Goal: Task Accomplishment & Management: Manage account settings

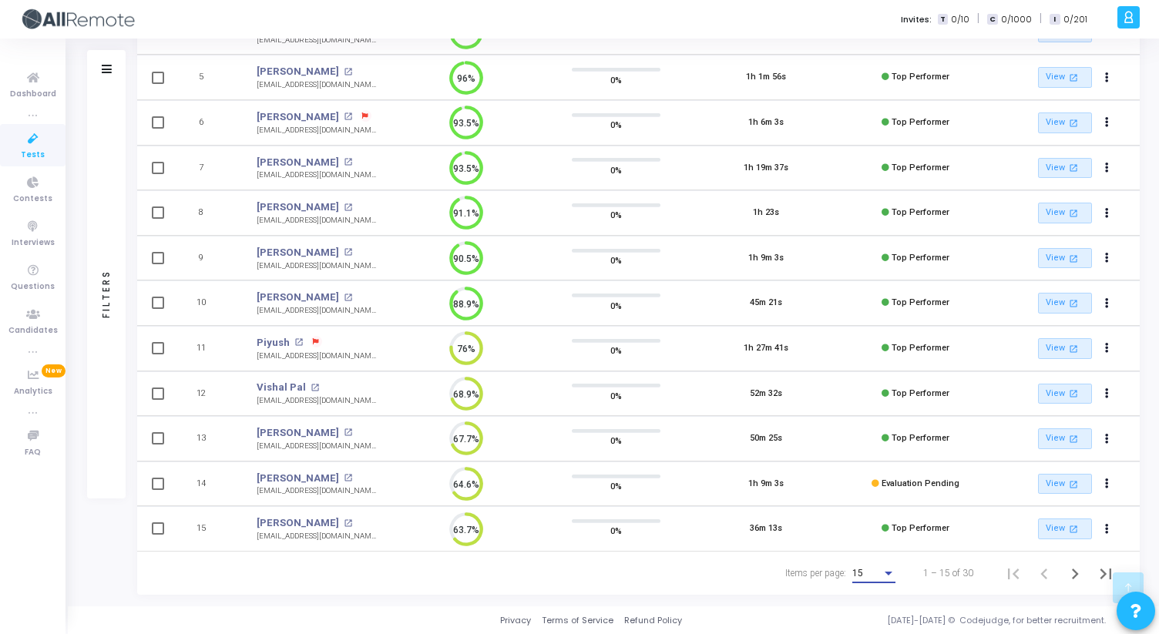
click at [885, 569] on div "Items per page:" at bounding box center [888, 573] width 14 height 12
click at [866, 567] on span "50" at bounding box center [874, 565] width 43 height 28
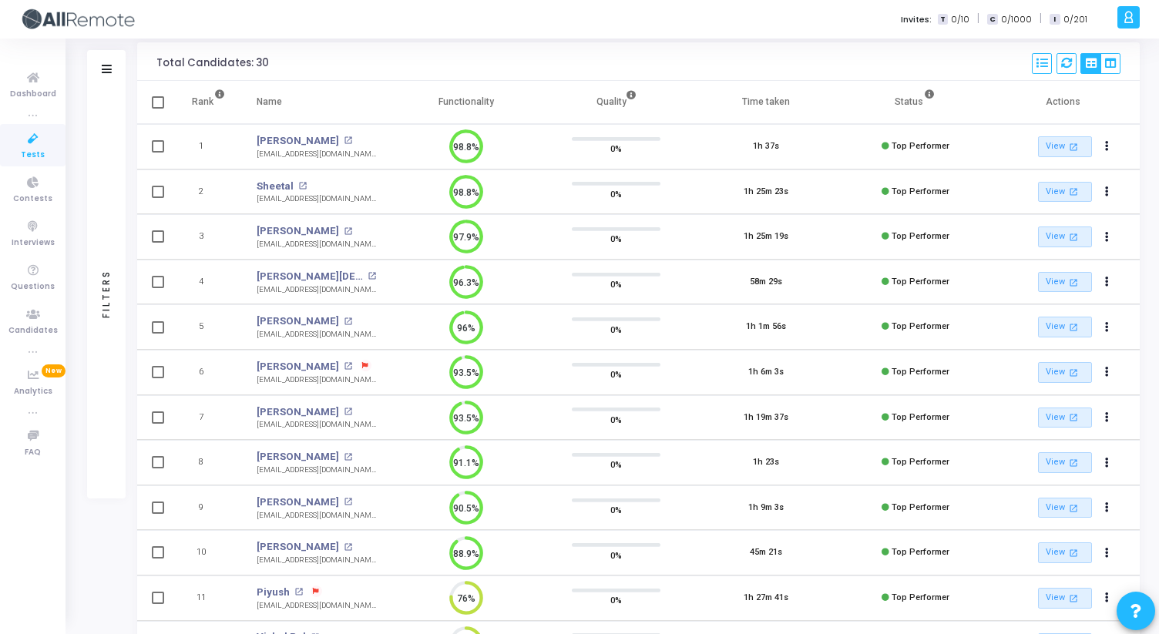
drag, startPoint x: 441, startPoint y: 102, endPoint x: 495, endPoint y: 106, distance: 54.0
click at [495, 106] on th "Functionality" at bounding box center [465, 102] width 149 height 43
drag, startPoint x: 495, startPoint y: 106, endPoint x: 433, endPoint y: 102, distance: 62.5
click at [433, 102] on th "Functionality" at bounding box center [465, 102] width 149 height 43
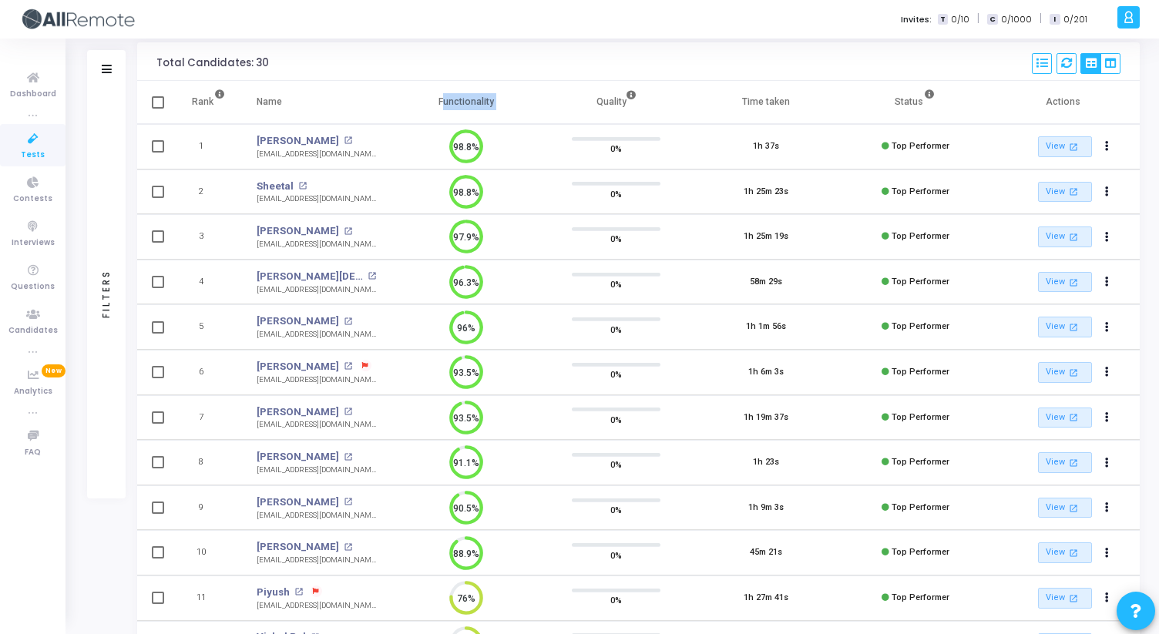
click at [433, 102] on th "Functionality" at bounding box center [465, 102] width 149 height 43
drag, startPoint x: 440, startPoint y: 101, endPoint x: 504, endPoint y: 99, distance: 64.0
click at [504, 100] on th "Functionality" at bounding box center [465, 102] width 149 height 43
click at [504, 99] on th "Functionality" at bounding box center [465, 102] width 149 height 43
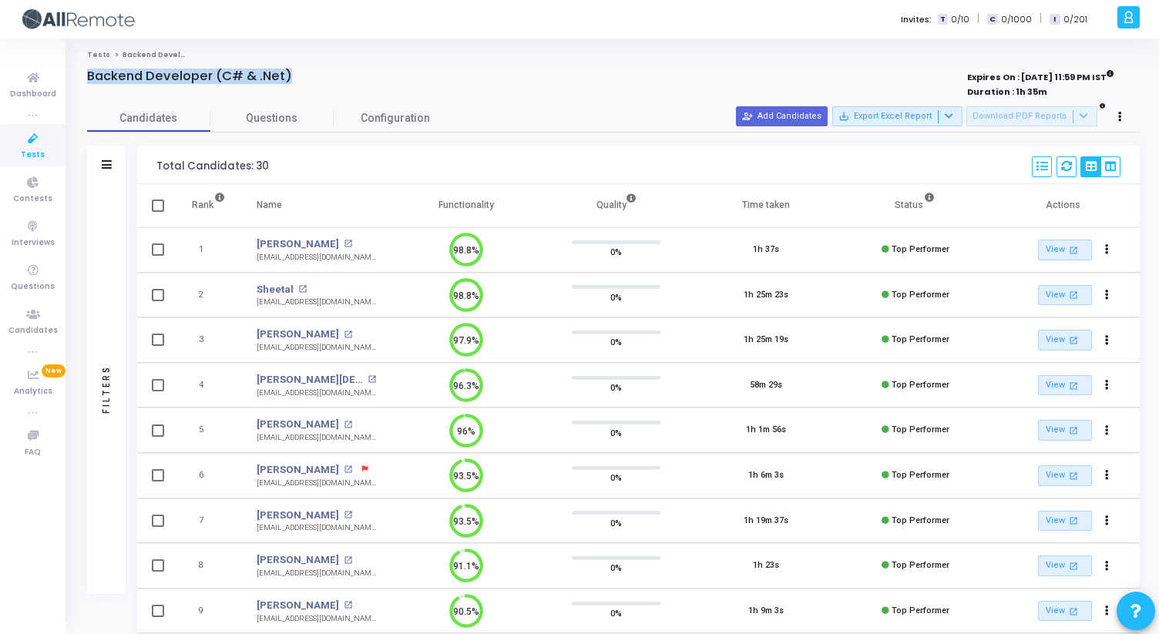
drag, startPoint x: 89, startPoint y: 76, endPoint x: 317, endPoint y: 76, distance: 228.1
click at [317, 77] on div "Backend Developer (C# & .Net)" at bounding box center [395, 76] width 616 height 15
click at [317, 76] on div "Backend Developer (C# & .Net)" at bounding box center [395, 76] width 616 height 15
drag, startPoint x: 317, startPoint y: 76, endPoint x: 87, endPoint y: 51, distance: 231.0
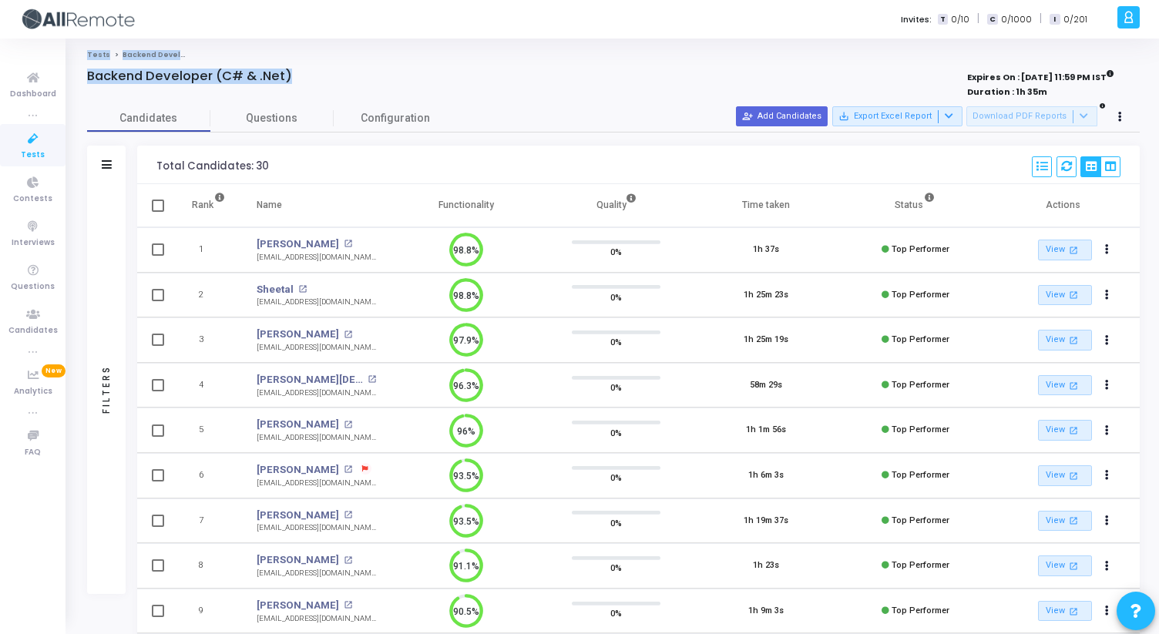
drag, startPoint x: 76, startPoint y: 64, endPoint x: 340, endPoint y: 90, distance: 265.6
click at [340, 90] on div at bounding box center [395, 92] width 616 height 17
